Goal: Navigation & Orientation: Find specific page/section

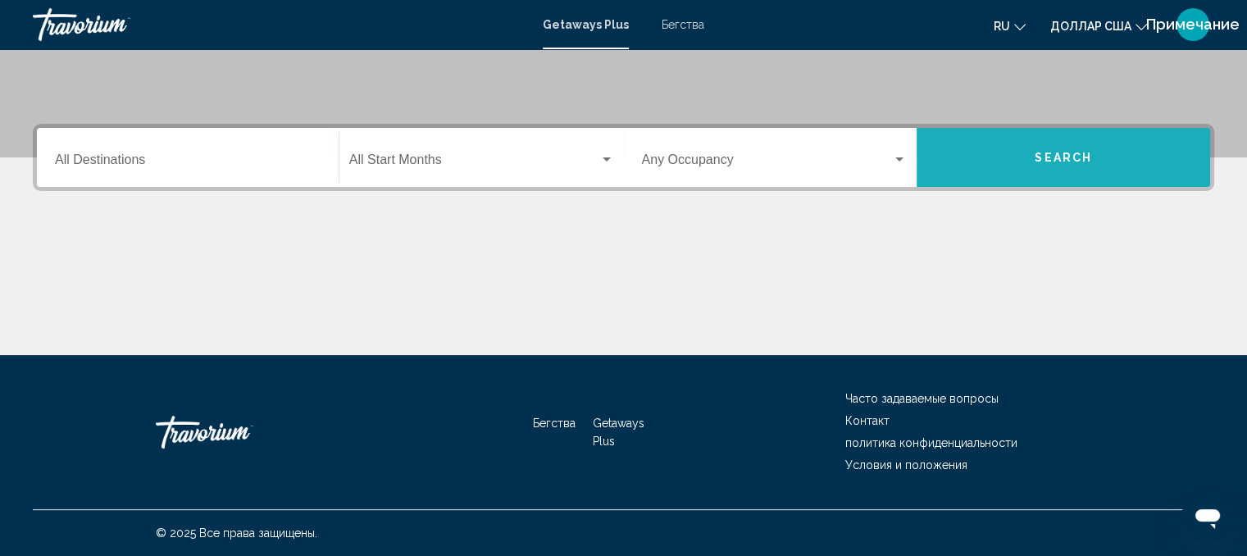
click at [1072, 161] on span "Search" at bounding box center [1062, 158] width 57 height 13
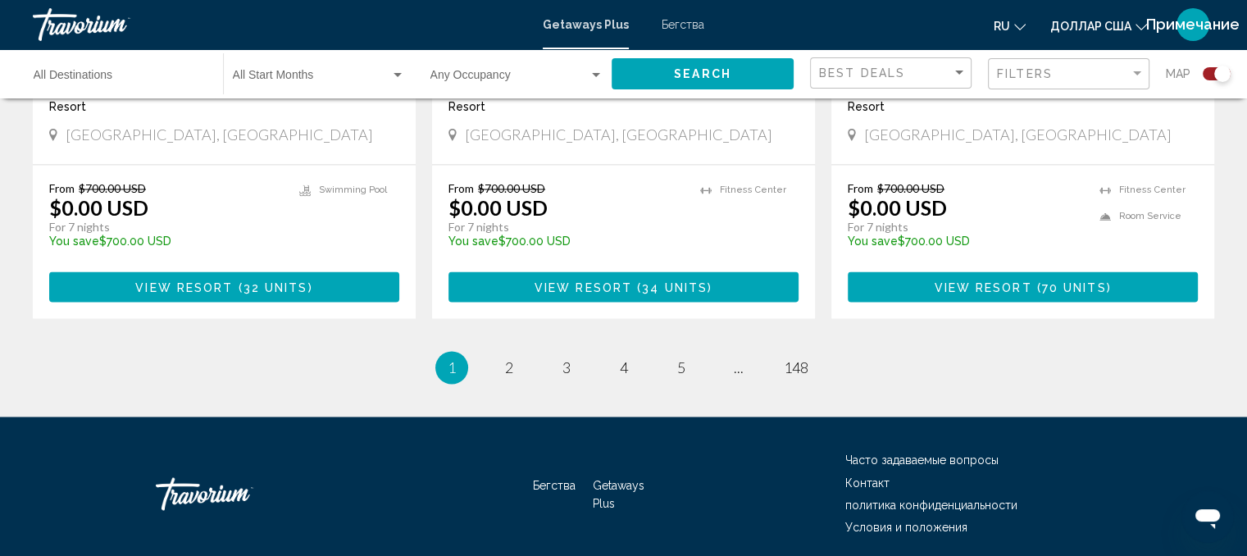
scroll to position [2671, 0]
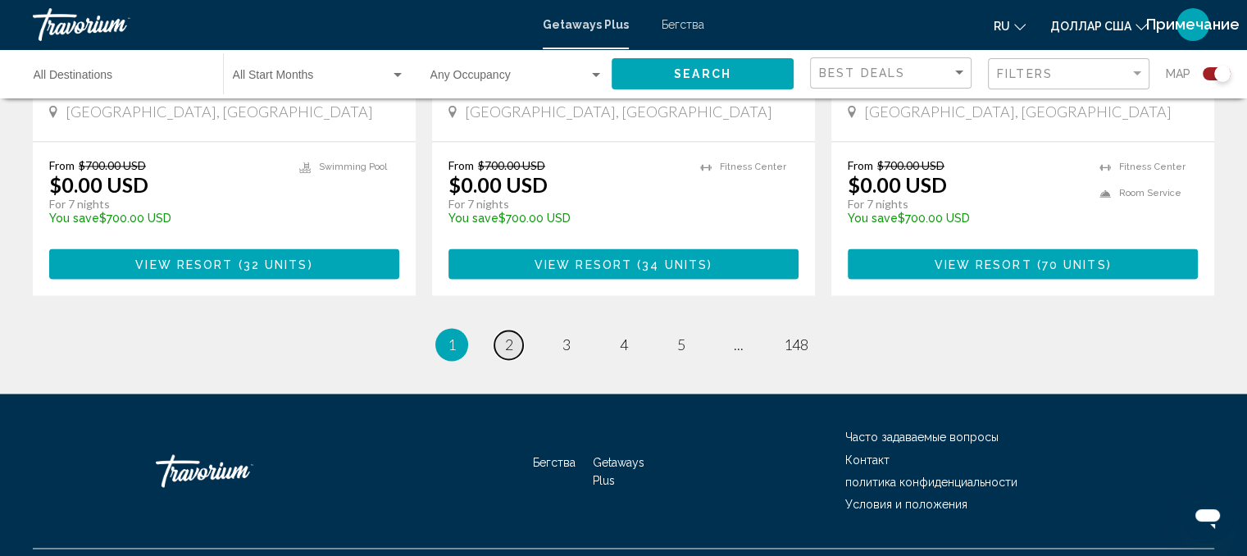
click at [508, 335] on span "2" at bounding box center [509, 344] width 8 height 18
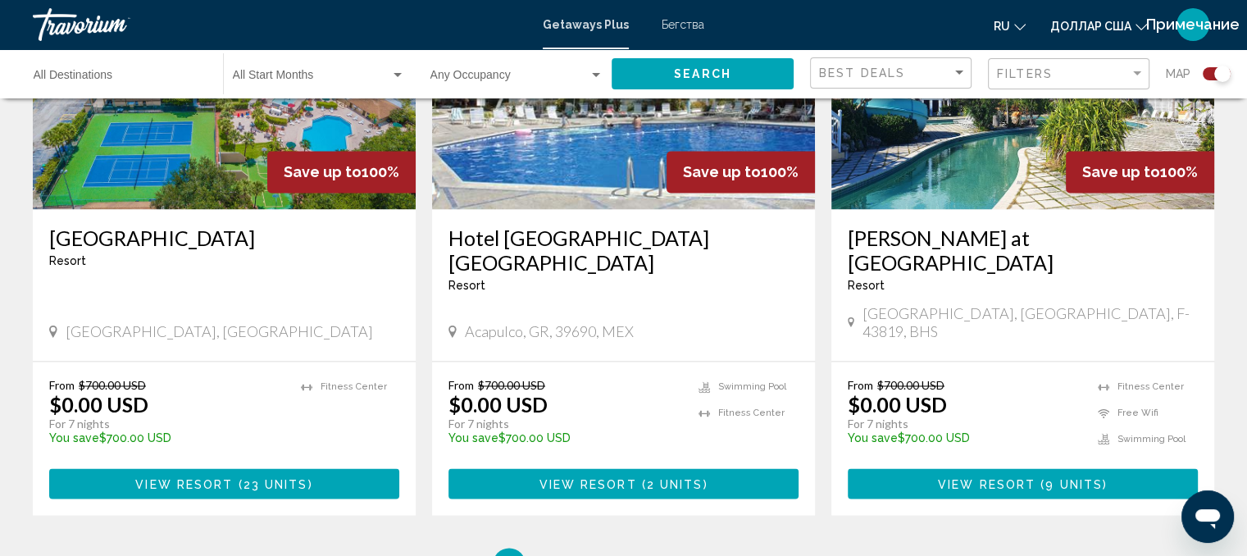
scroll to position [2474, 0]
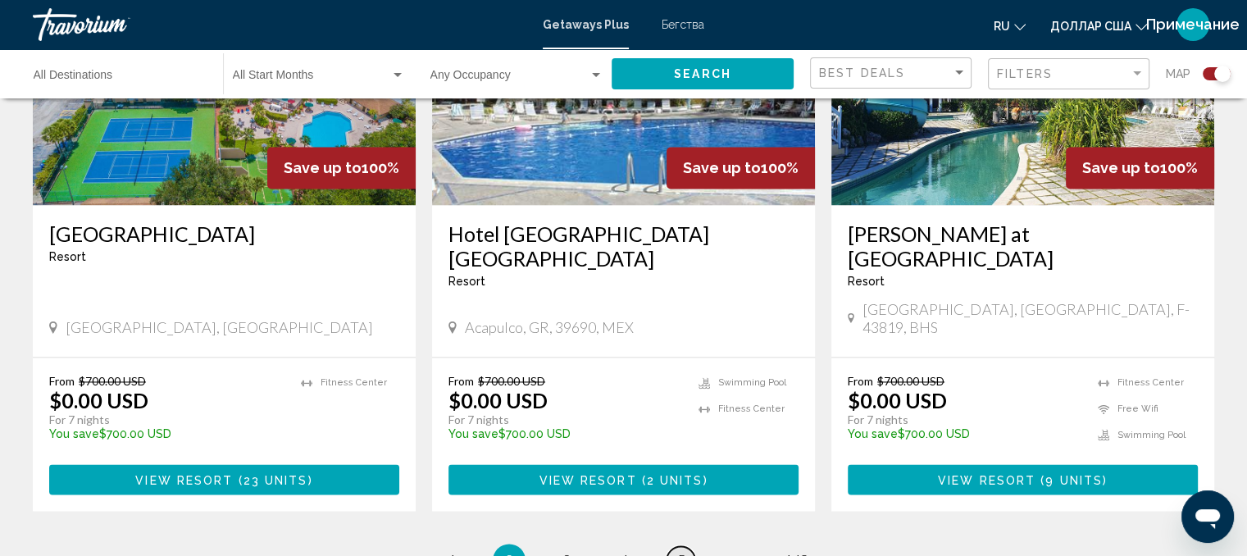
click at [684, 551] on span "5" at bounding box center [681, 560] width 8 height 18
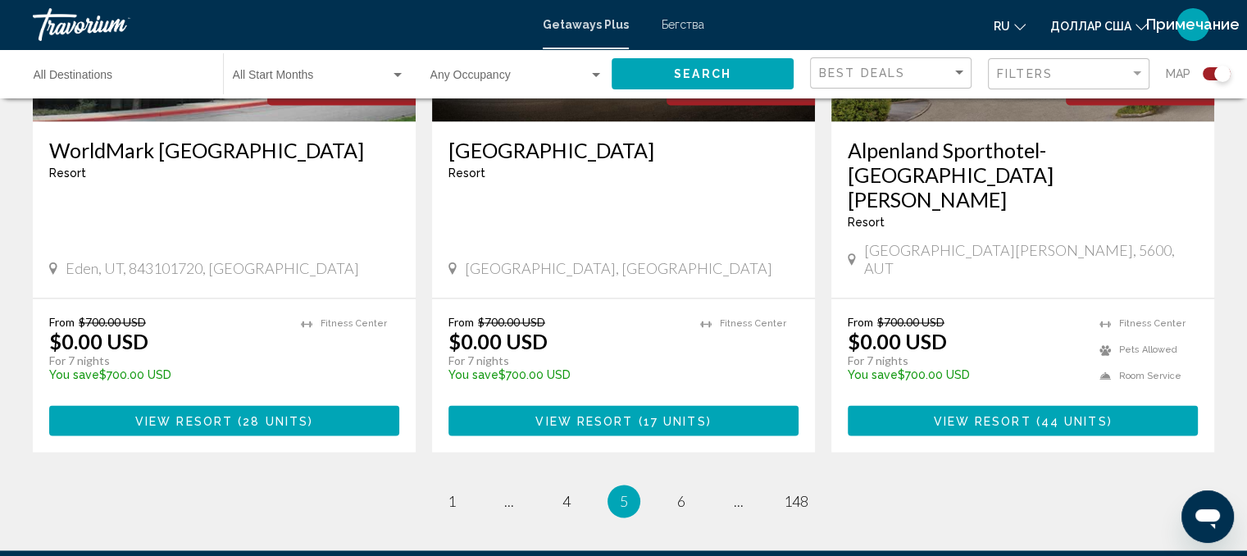
scroll to position [2647, 0]
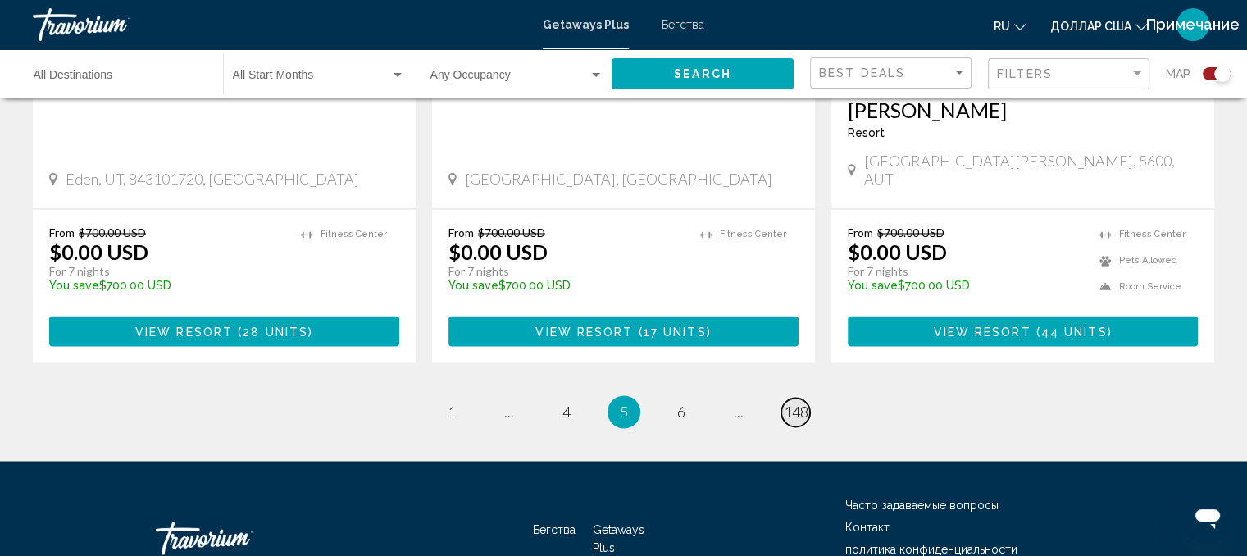
click at [791, 402] on span "148" at bounding box center [796, 411] width 25 height 18
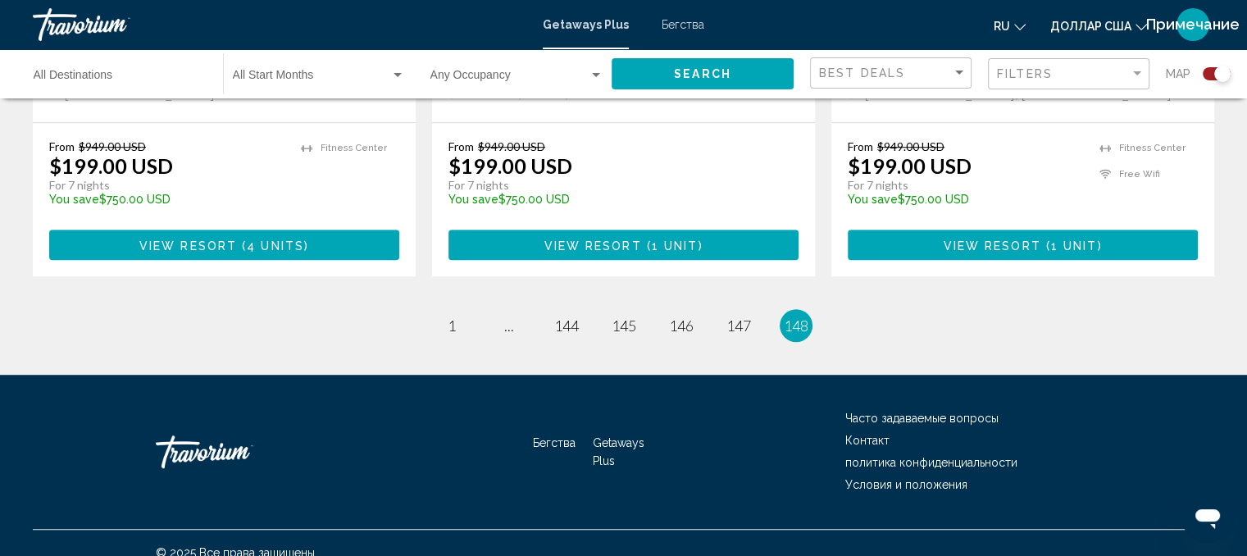
scroll to position [948, 0]
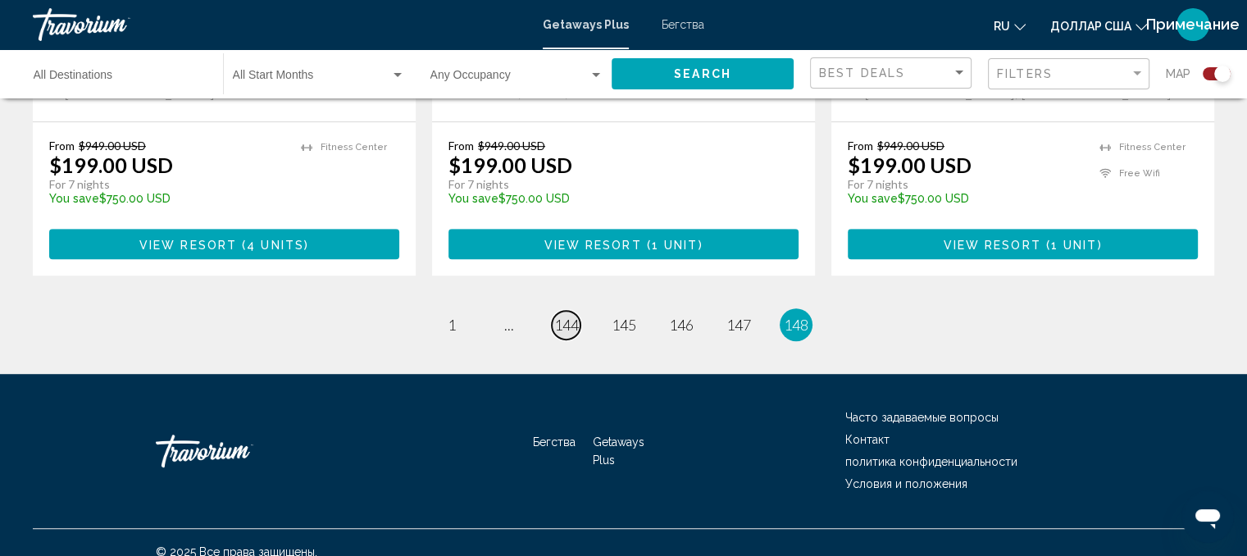
click at [560, 316] on span "144" at bounding box center [566, 325] width 25 height 18
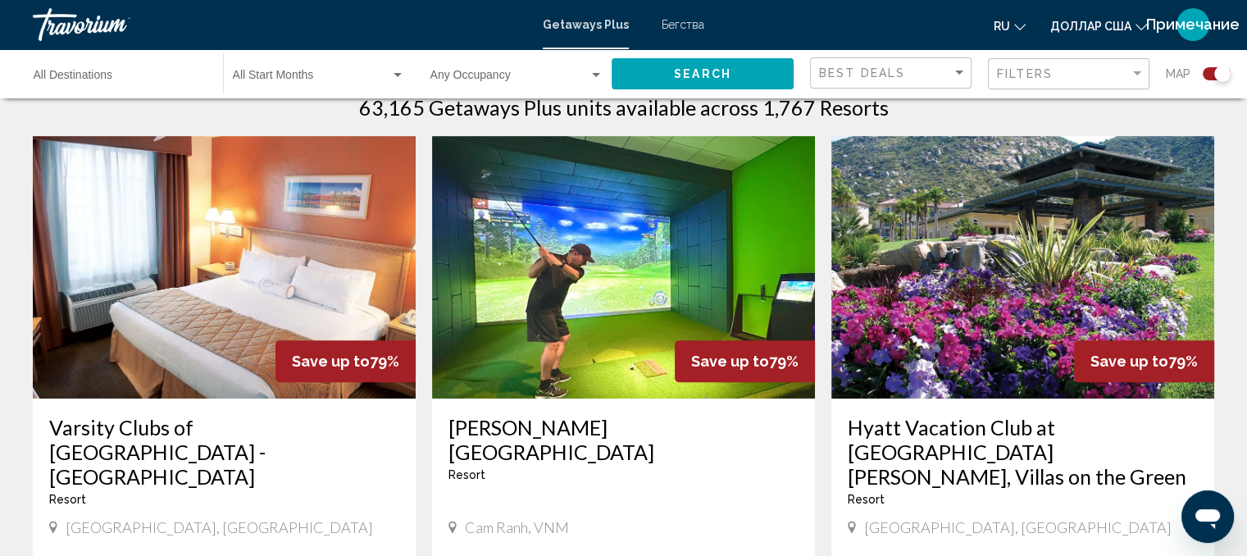
scroll to position [403, 0]
